Goal: Task Accomplishment & Management: Complete application form

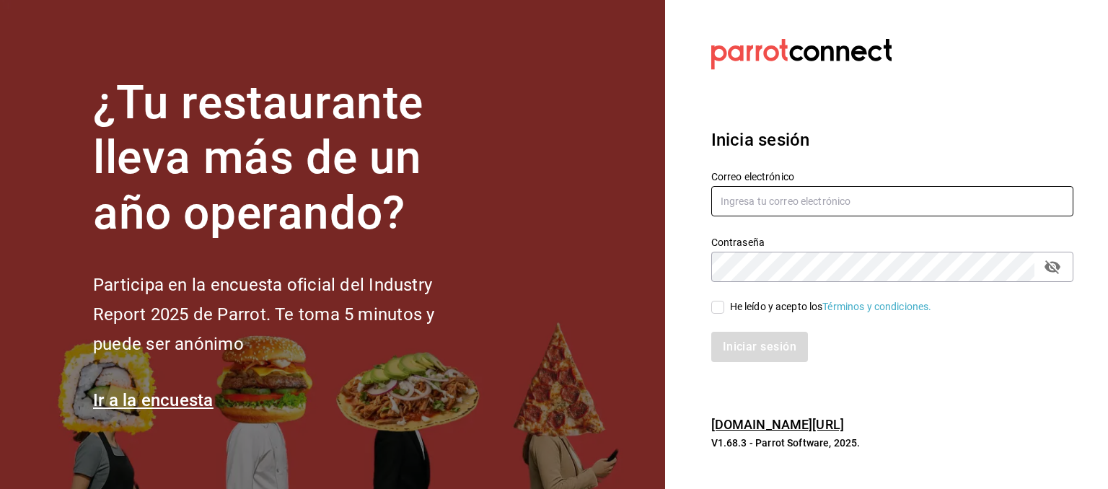
type input "carolina.jmzc@gmail.com"
click at [715, 309] on input "He leído y acepto los Términos y condiciones." at bounding box center [717, 307] width 13 height 13
checkbox input "true"
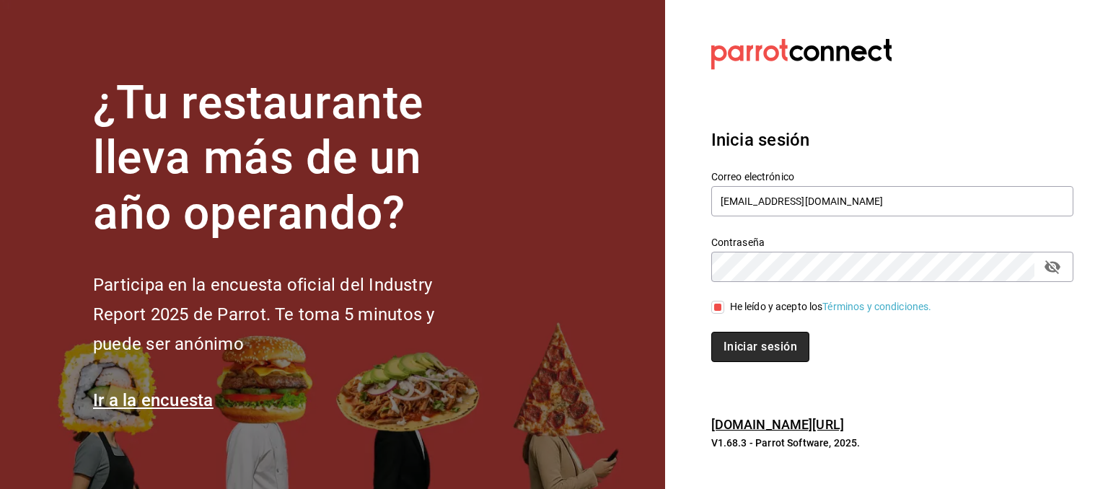
click at [728, 342] on button "Iniciar sesión" at bounding box center [760, 347] width 98 height 30
